Goal: Information Seeking & Learning: Learn about a topic

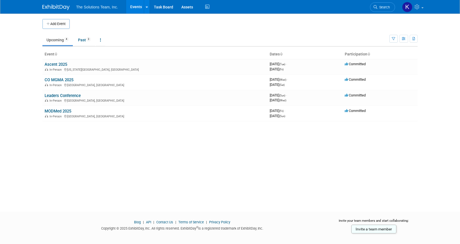
click at [64, 64] on link "Ascent 2025" at bounding box center [56, 64] width 23 height 5
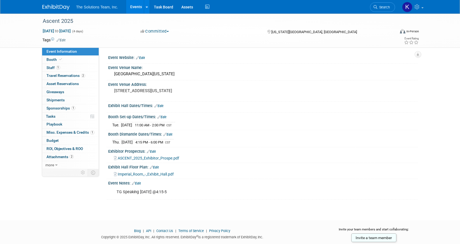
click at [72, 63] on link "Booth" at bounding box center [70, 60] width 57 height 8
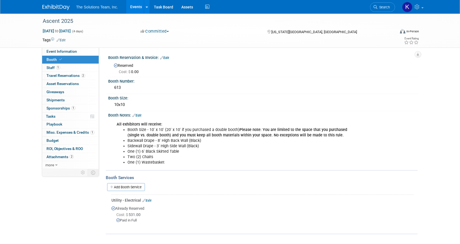
click at [79, 51] on link "Event Information" at bounding box center [70, 52] width 57 height 8
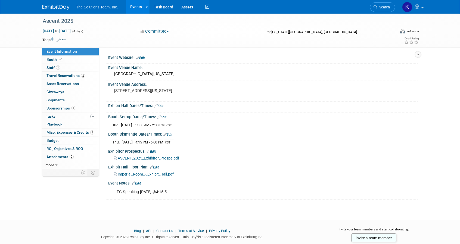
click at [152, 158] on span "ASCENT_2025_Exhibitor_Prospe.pdf" at bounding box center [148, 158] width 61 height 4
click at [131, 172] on span "Imperial_Room_-_Exhibit_Hall.pdf" at bounding box center [146, 174] width 56 height 4
click at [75, 78] on link "2 Travel Reservations 2" at bounding box center [70, 76] width 57 height 8
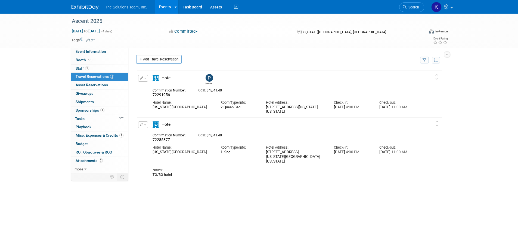
click at [95, 53] on span "Event Information" at bounding box center [91, 51] width 30 height 4
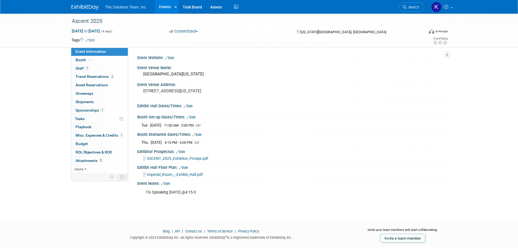
click at [175, 157] on span "ASCENT_2025_Exhibitor_Prospe.pdf" at bounding box center [177, 158] width 61 height 4
click at [179, 175] on span "Imperial_Room_-_Exhibit_Hall.pdf" at bounding box center [175, 174] width 56 height 4
click at [177, 5] on link at bounding box center [176, 7] width 6 height 14
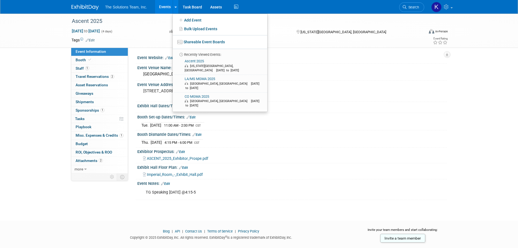
click at [147, 17] on div "Ascent 2025" at bounding box center [243, 21] width 346 height 10
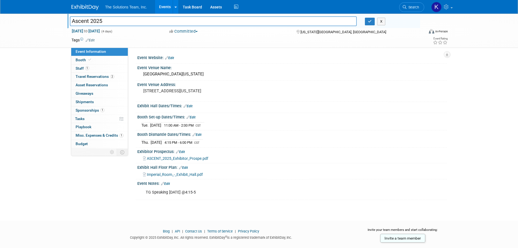
click at [89, 4] on link at bounding box center [89, 4] width 34 height 4
